Goal: Task Accomplishment & Management: Complete application form

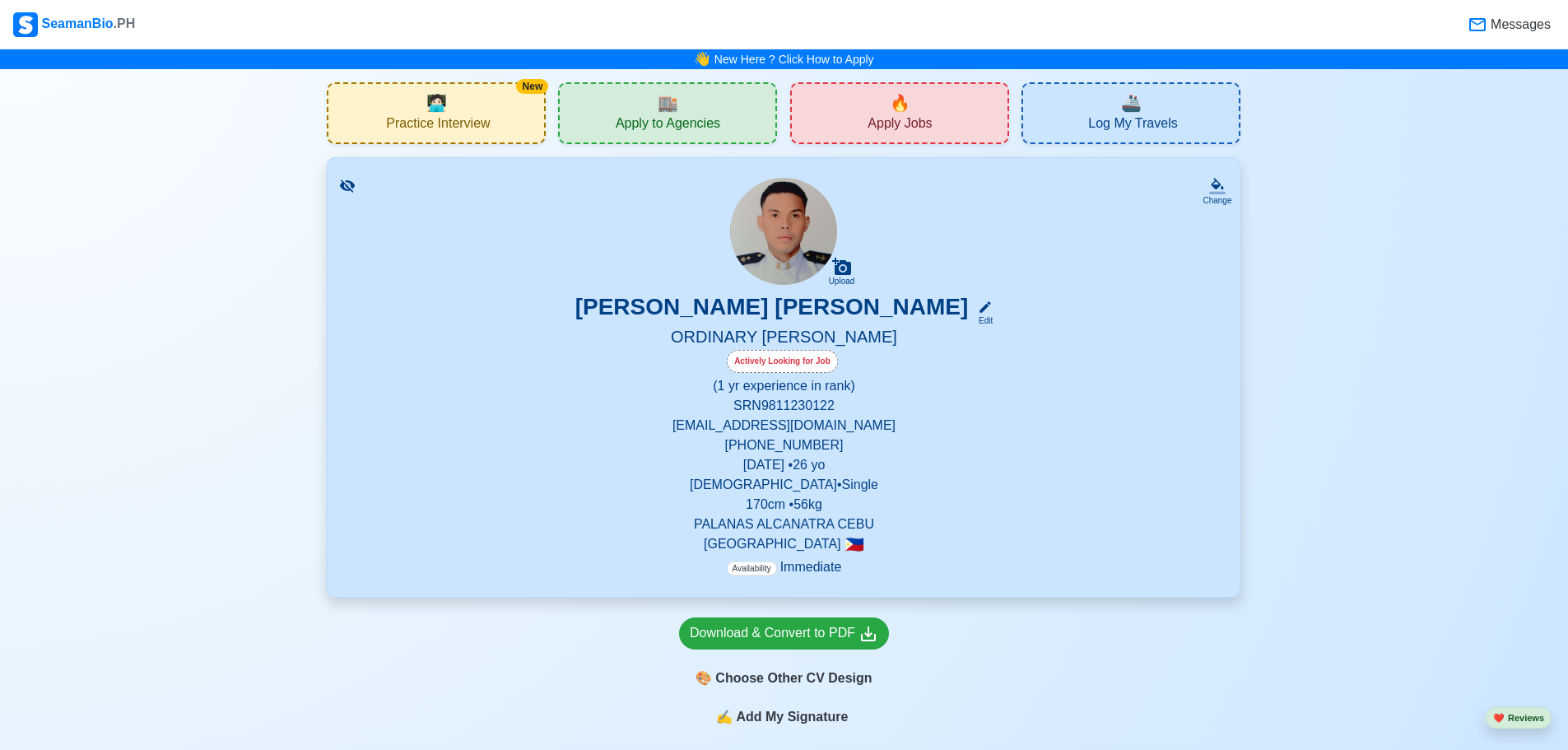
click at [680, 122] on span "Apply to Agencies" at bounding box center [668, 126] width 104 height 20
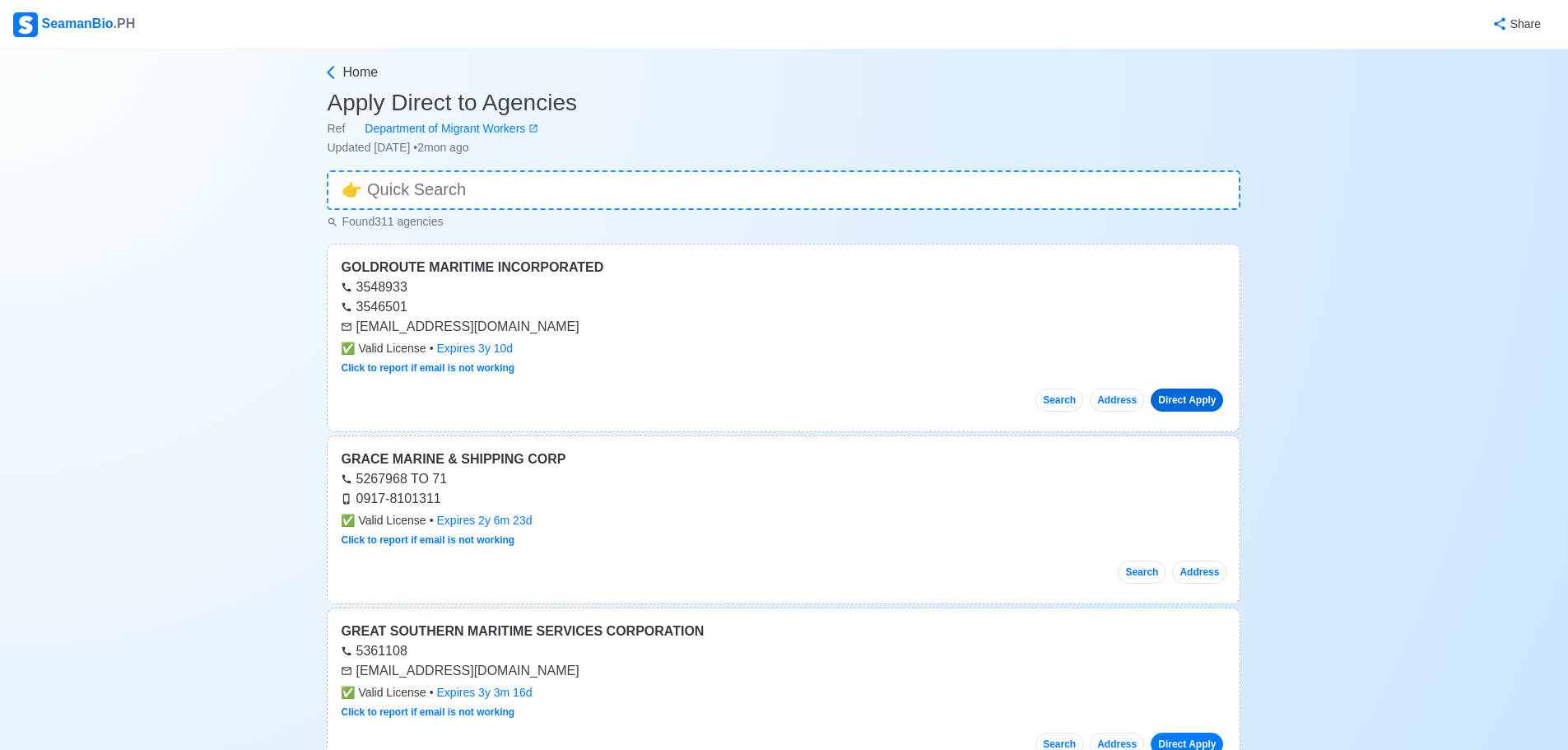
click at [1171, 403] on link "Direct Apply" at bounding box center [1187, 400] width 73 height 23
click at [1203, 393] on link "Direct Apply" at bounding box center [1187, 400] width 73 height 23
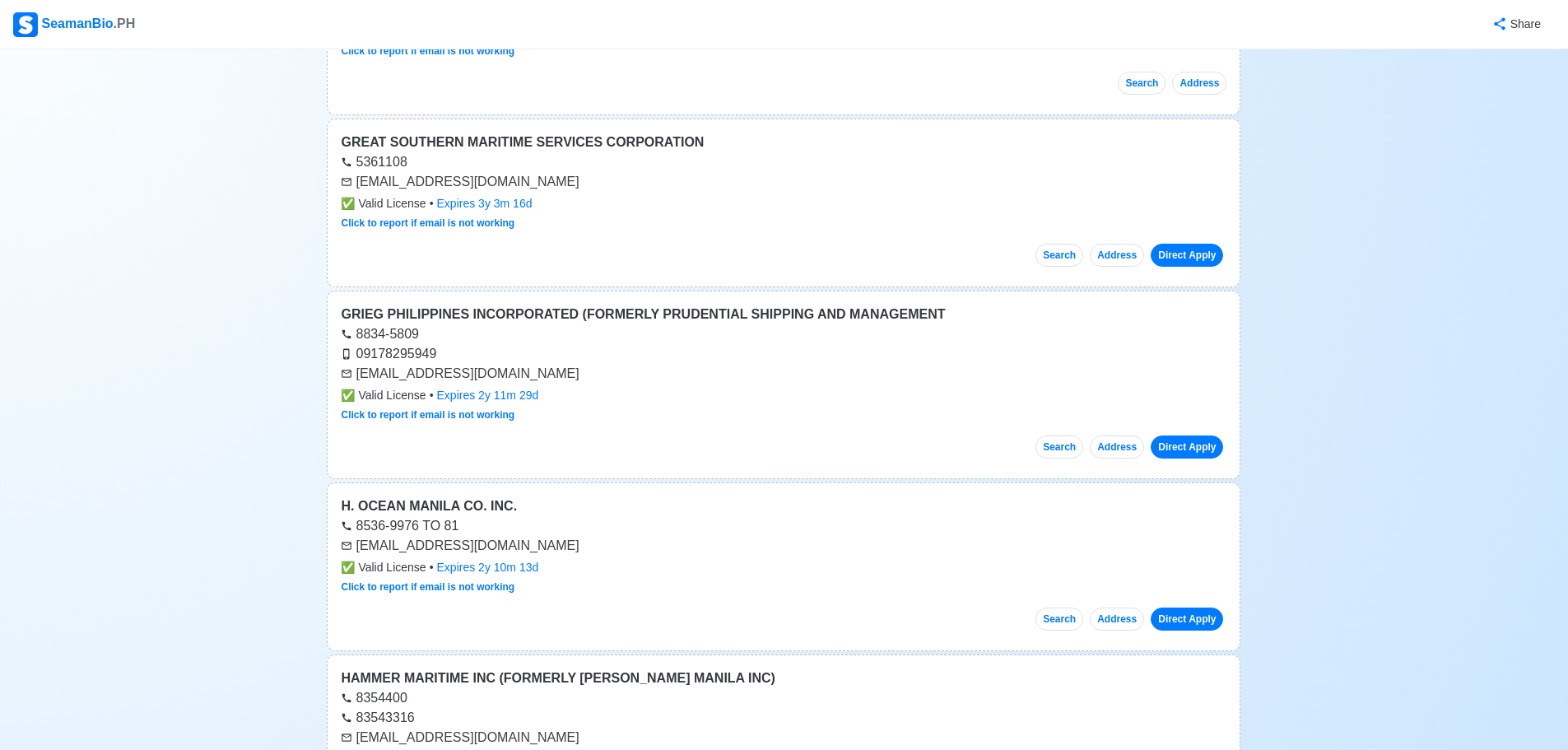
scroll to position [494, 0]
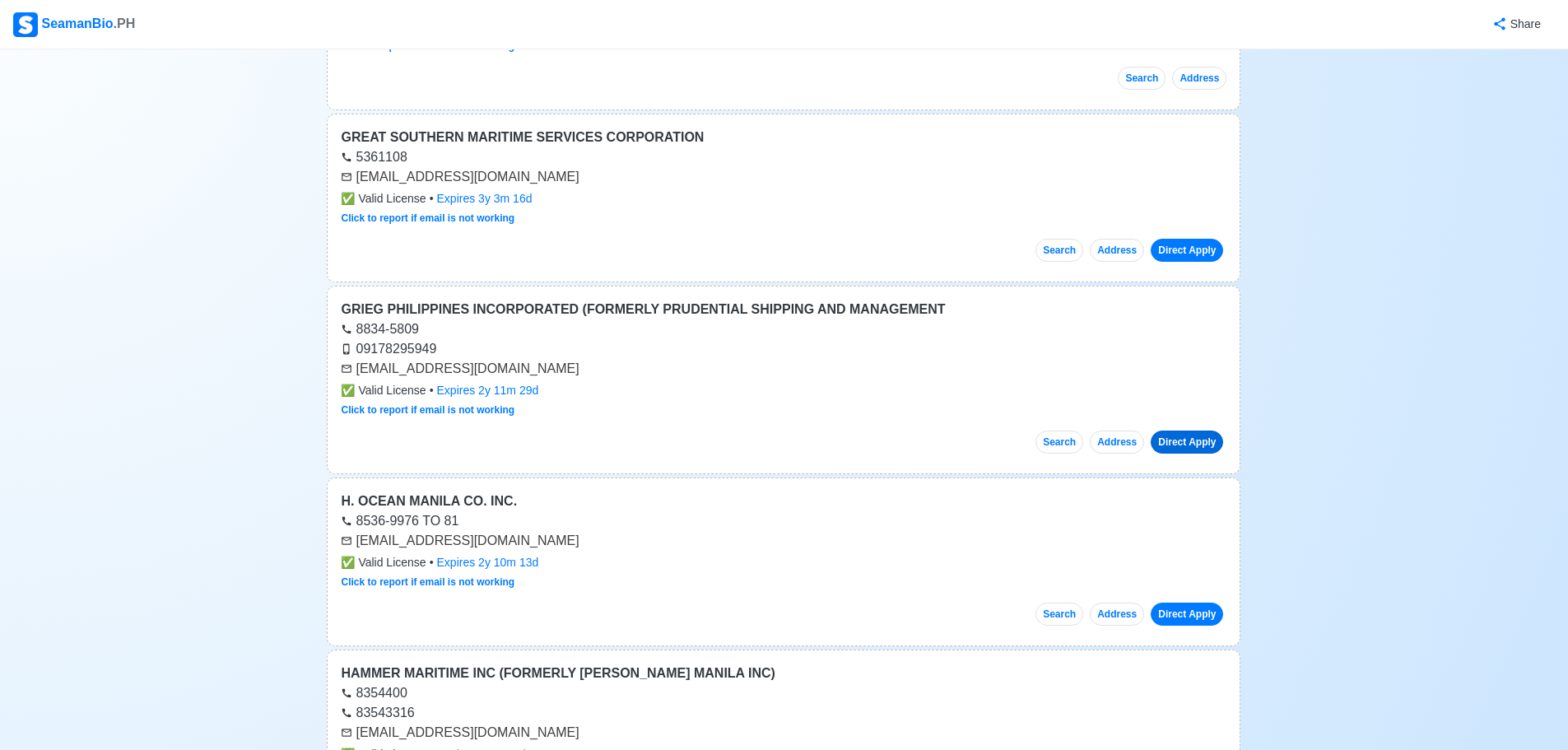
click at [1209, 449] on link "Direct Apply" at bounding box center [1187, 442] width 73 height 23
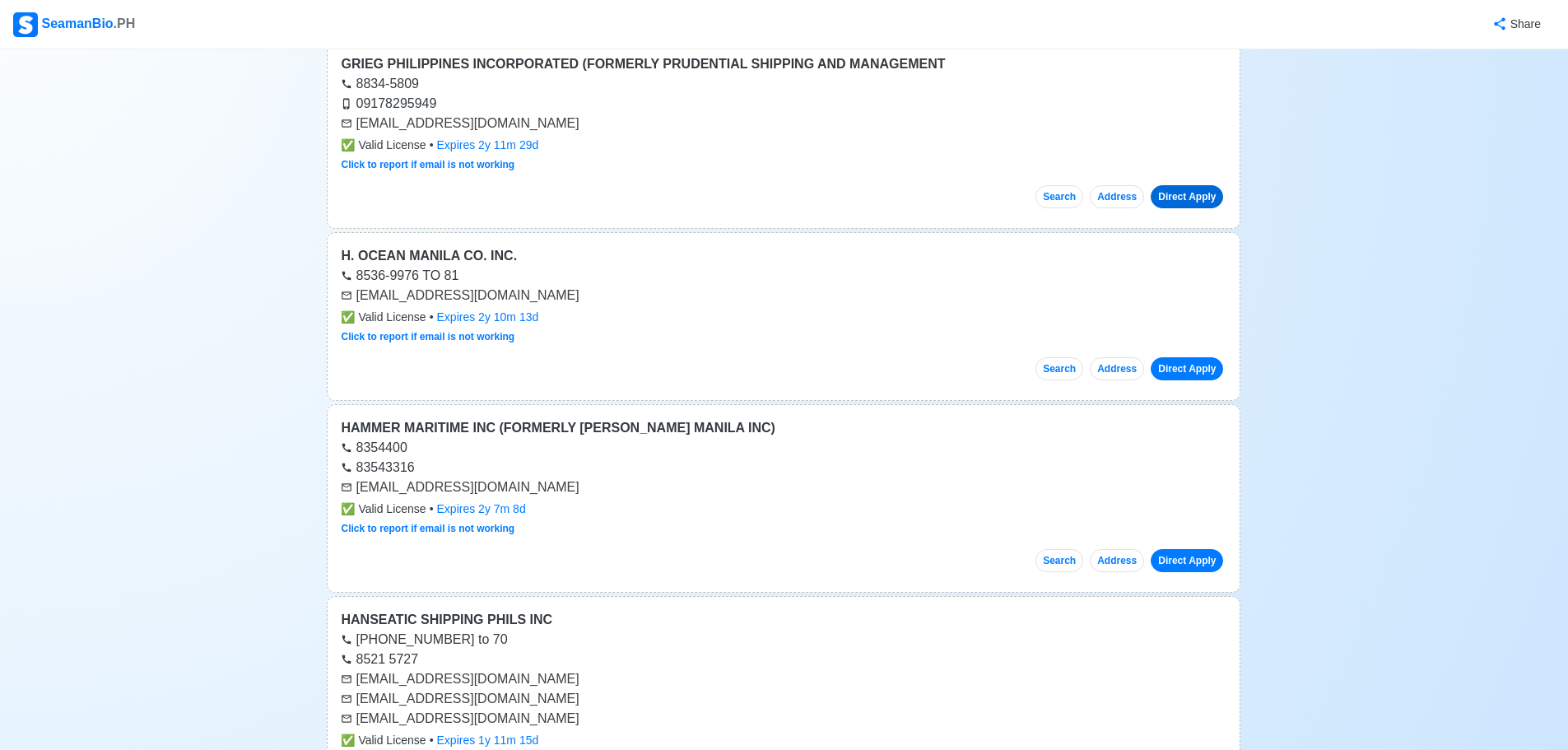
scroll to position [741, 0]
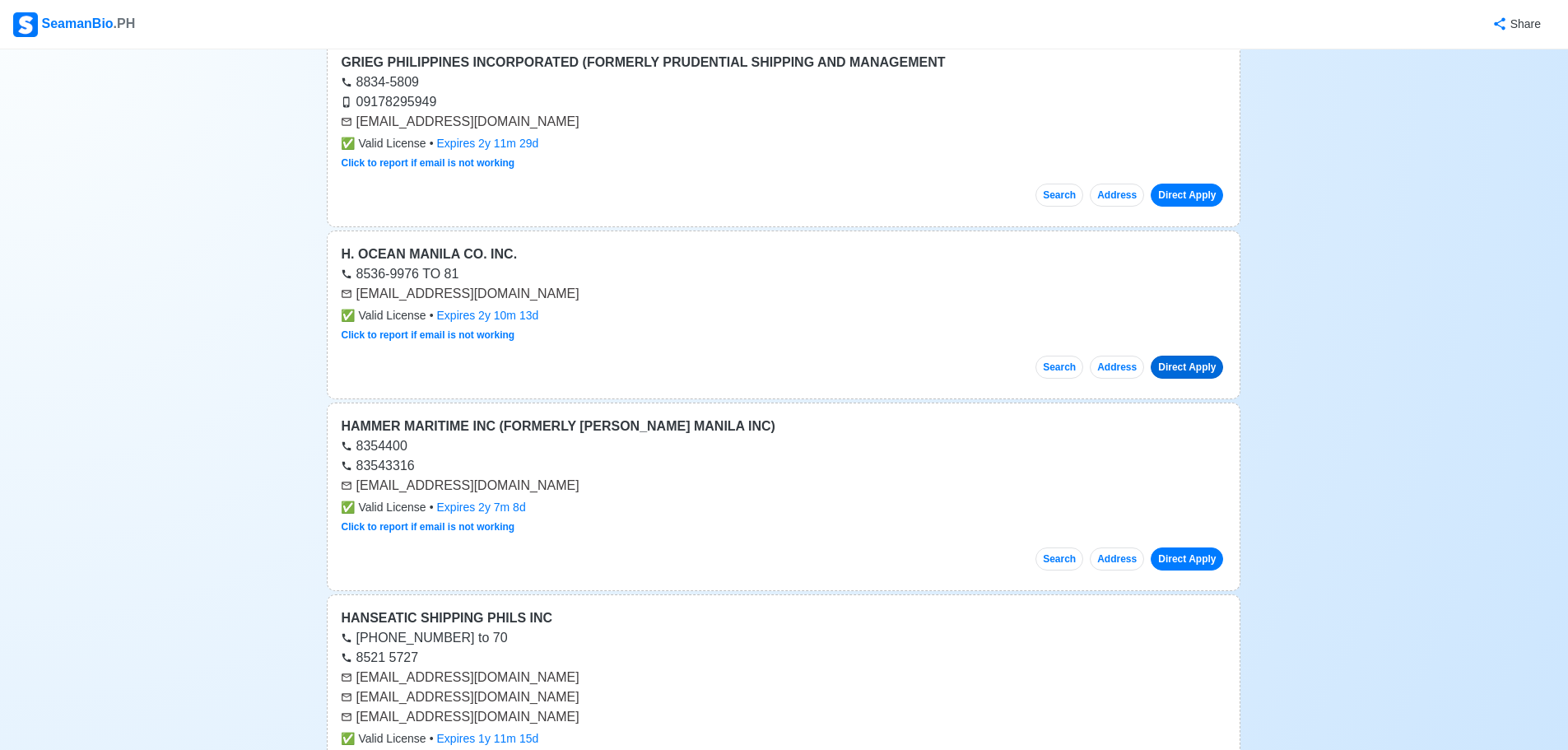
click at [1205, 368] on link "Direct Apply" at bounding box center [1187, 367] width 73 height 23
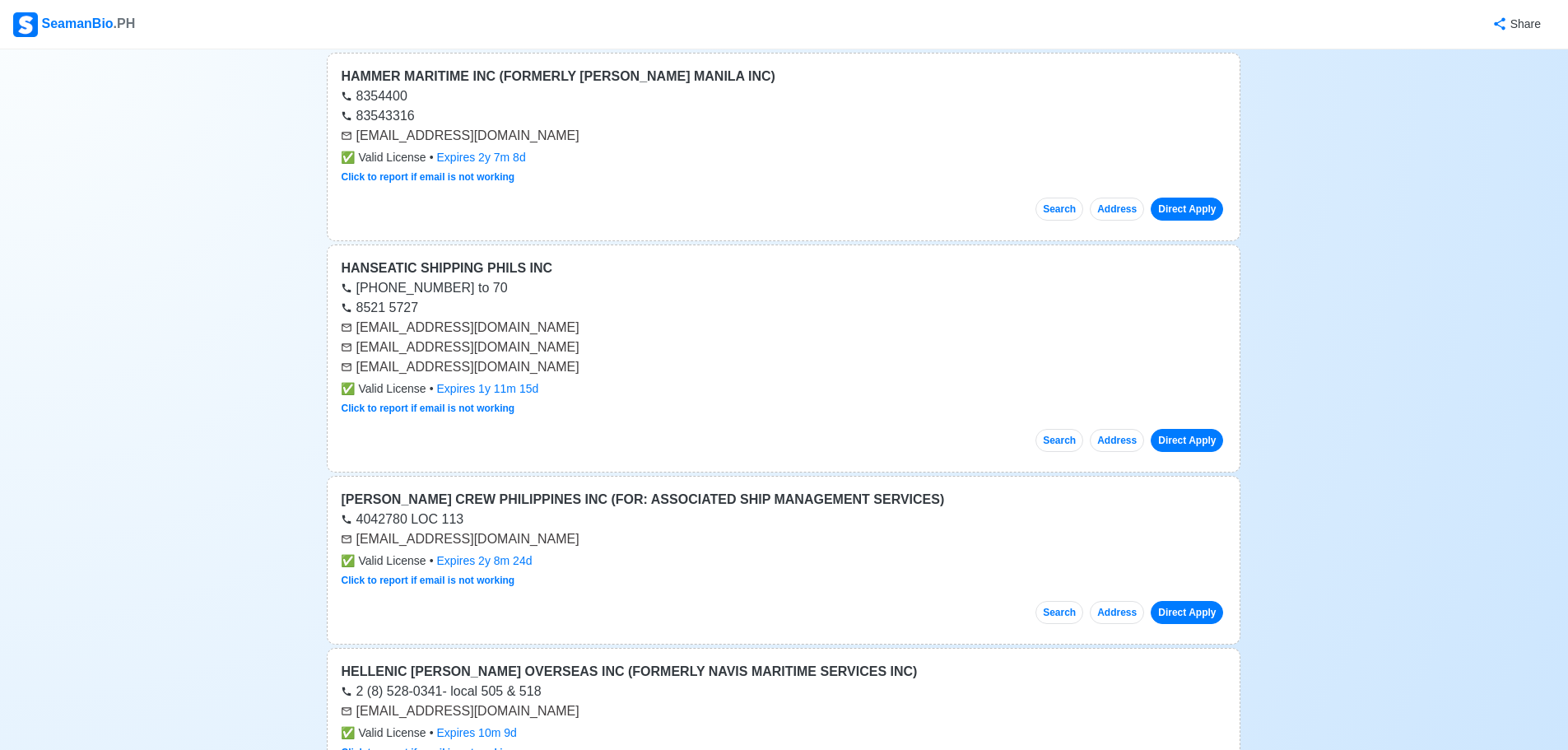
scroll to position [1152, 0]
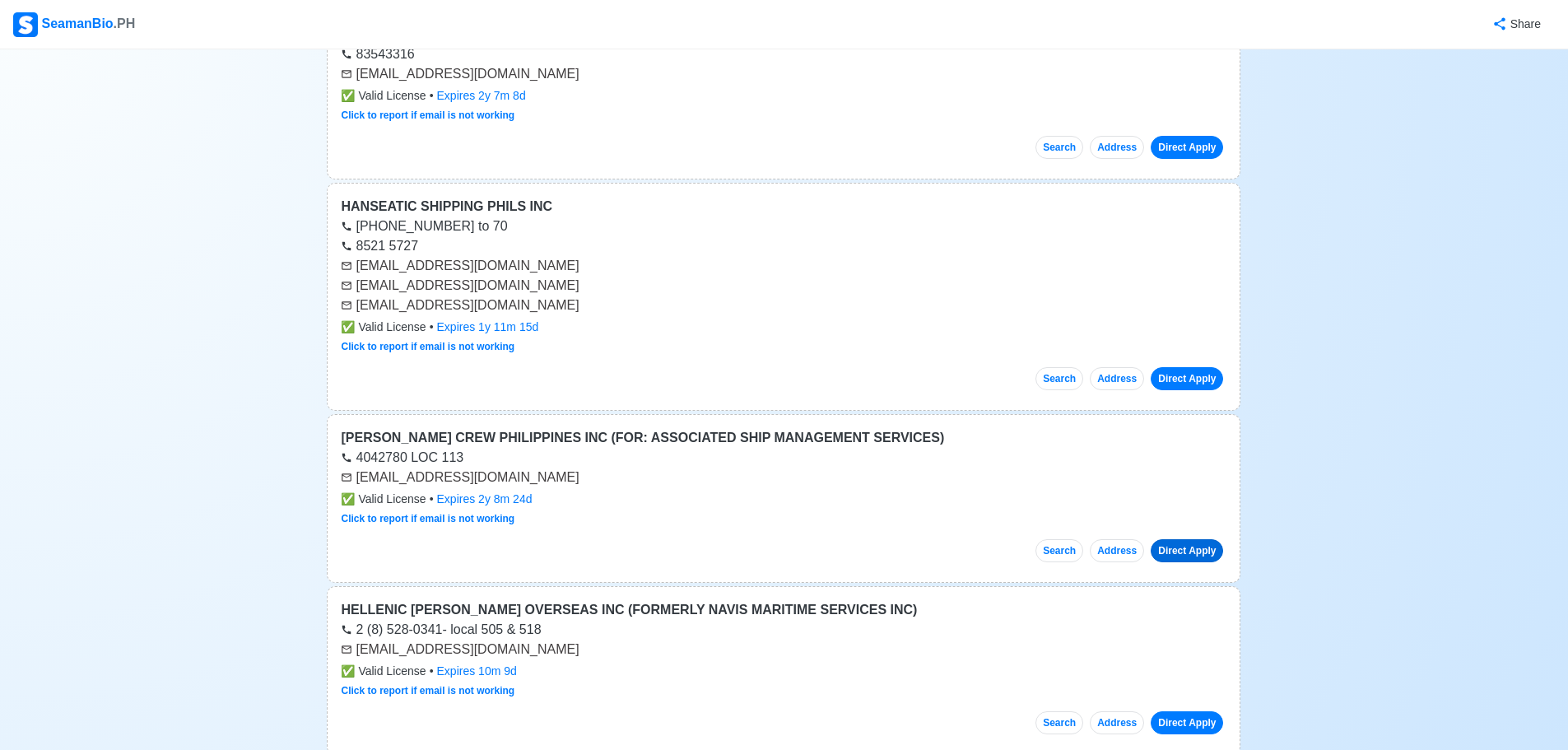
click at [1191, 556] on link "Direct Apply" at bounding box center [1187, 550] width 73 height 23
